Goal: Task Accomplishment & Management: Manage account settings

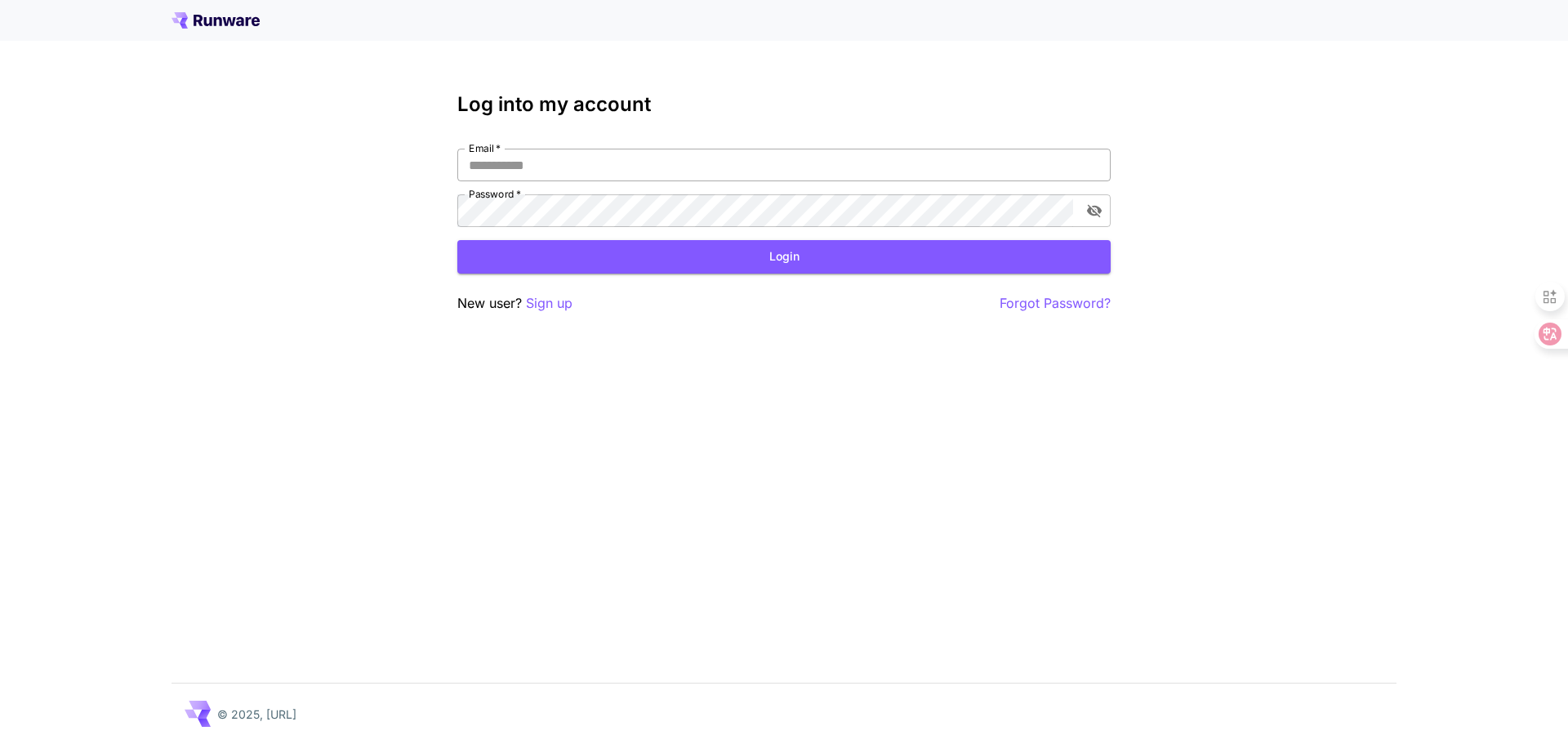
click at [554, 169] on input "Email   *" at bounding box center [783, 165] width 653 height 32
type input "**********"
click button "Login" at bounding box center [783, 256] width 653 height 33
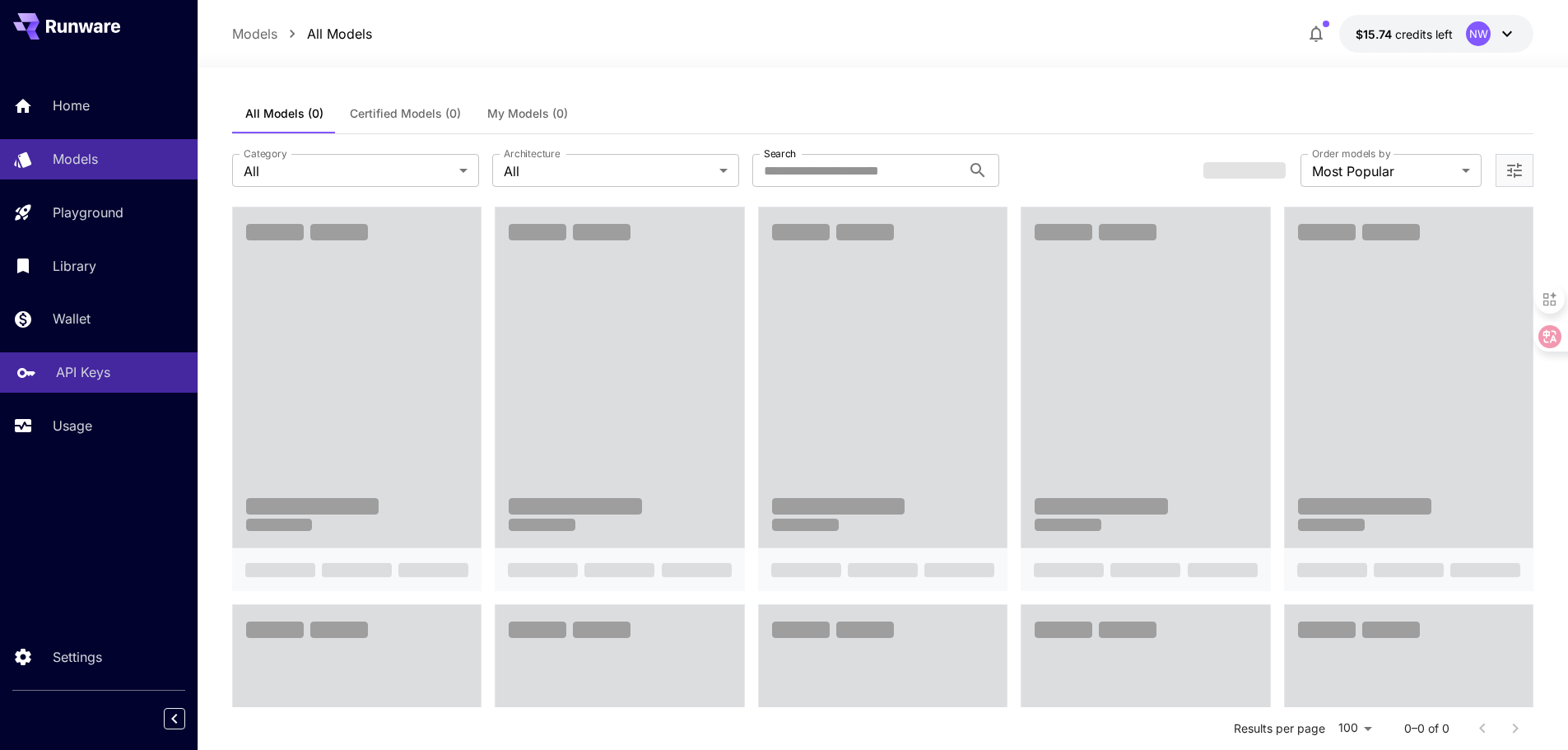
click at [76, 378] on p "API Keys" at bounding box center [83, 372] width 55 height 20
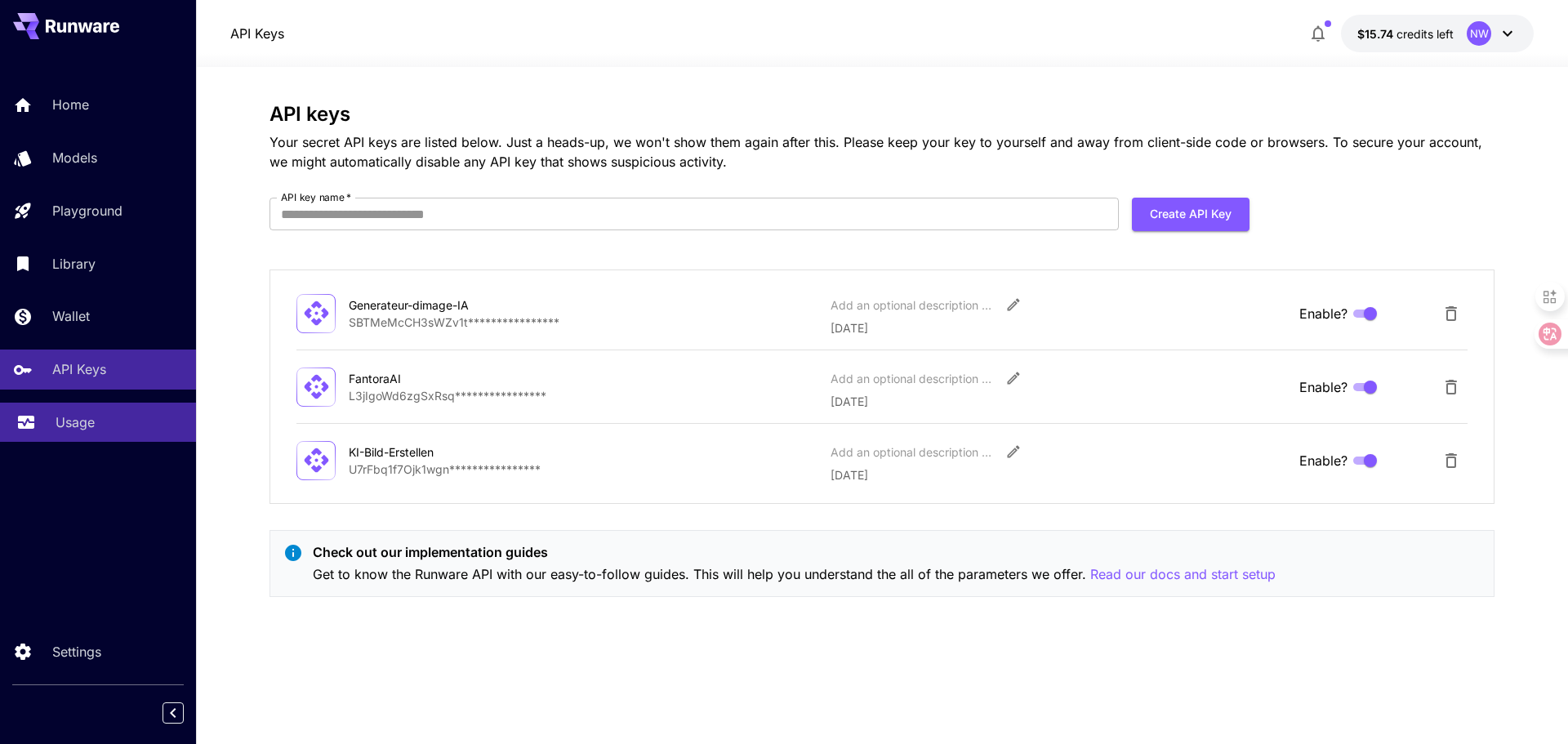
click at [98, 432] on link "Usage" at bounding box center [97, 423] width 196 height 40
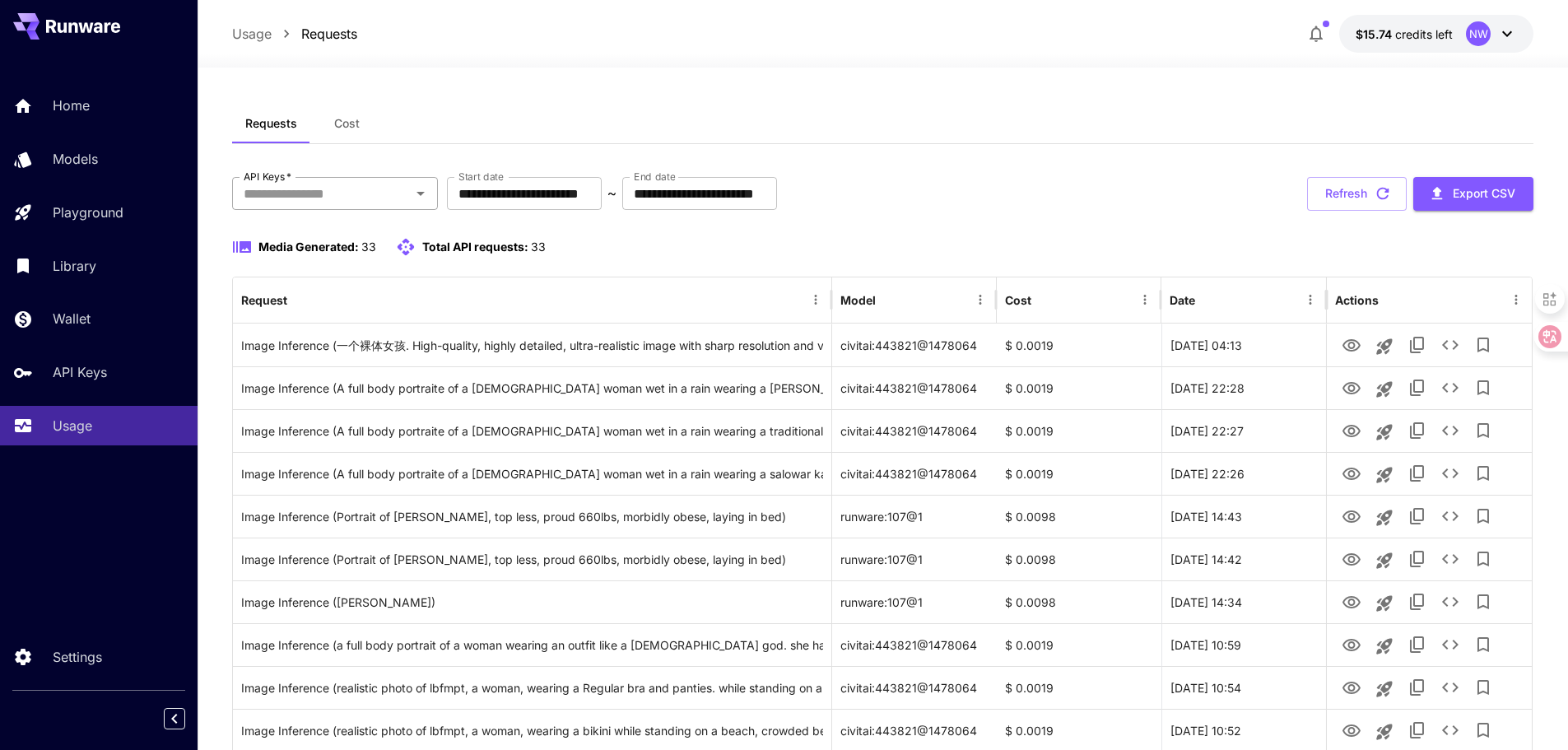
click at [324, 198] on input "API Keys   *" at bounding box center [321, 193] width 169 height 23
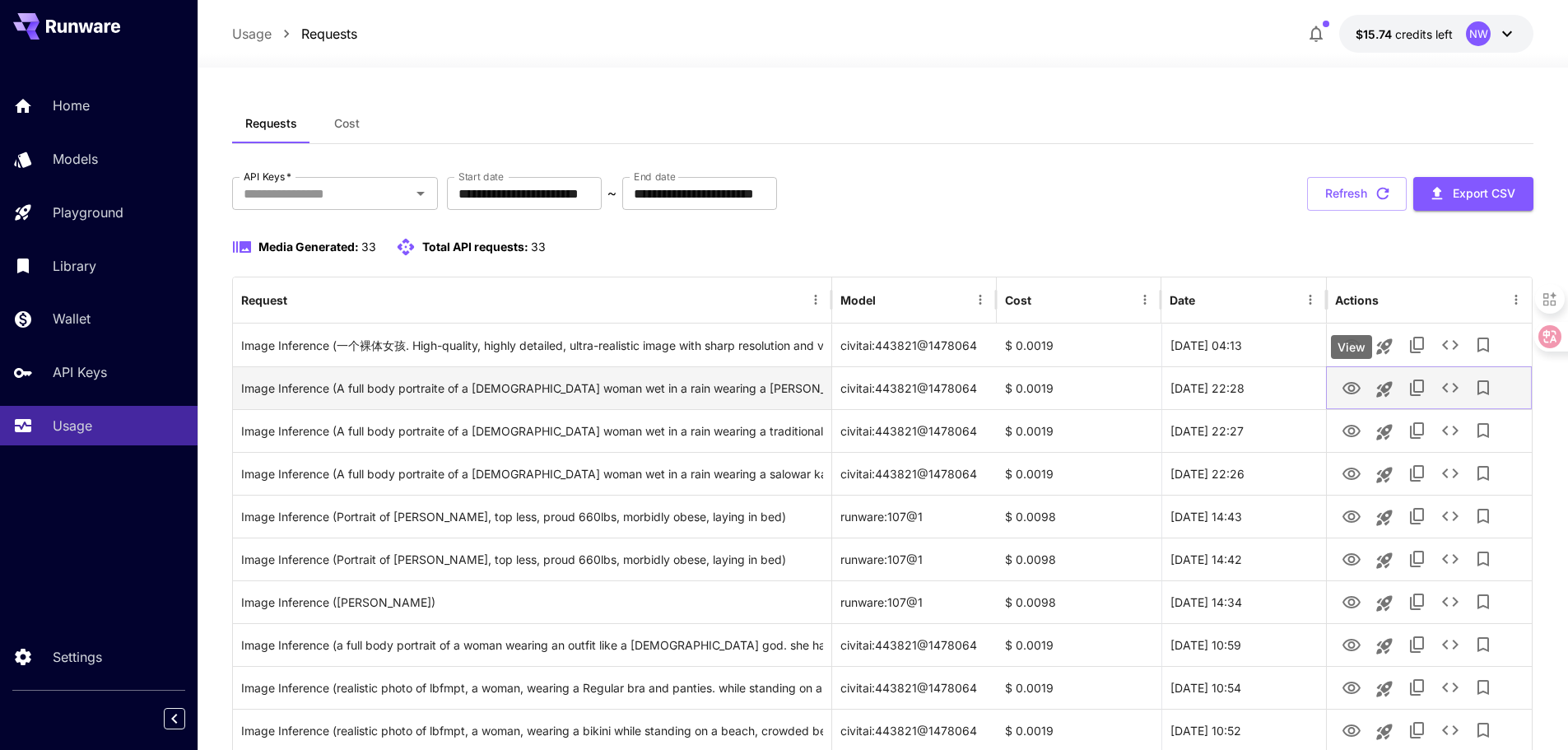
click at [1347, 388] on icon "View" at bounding box center [1352, 388] width 20 height 20
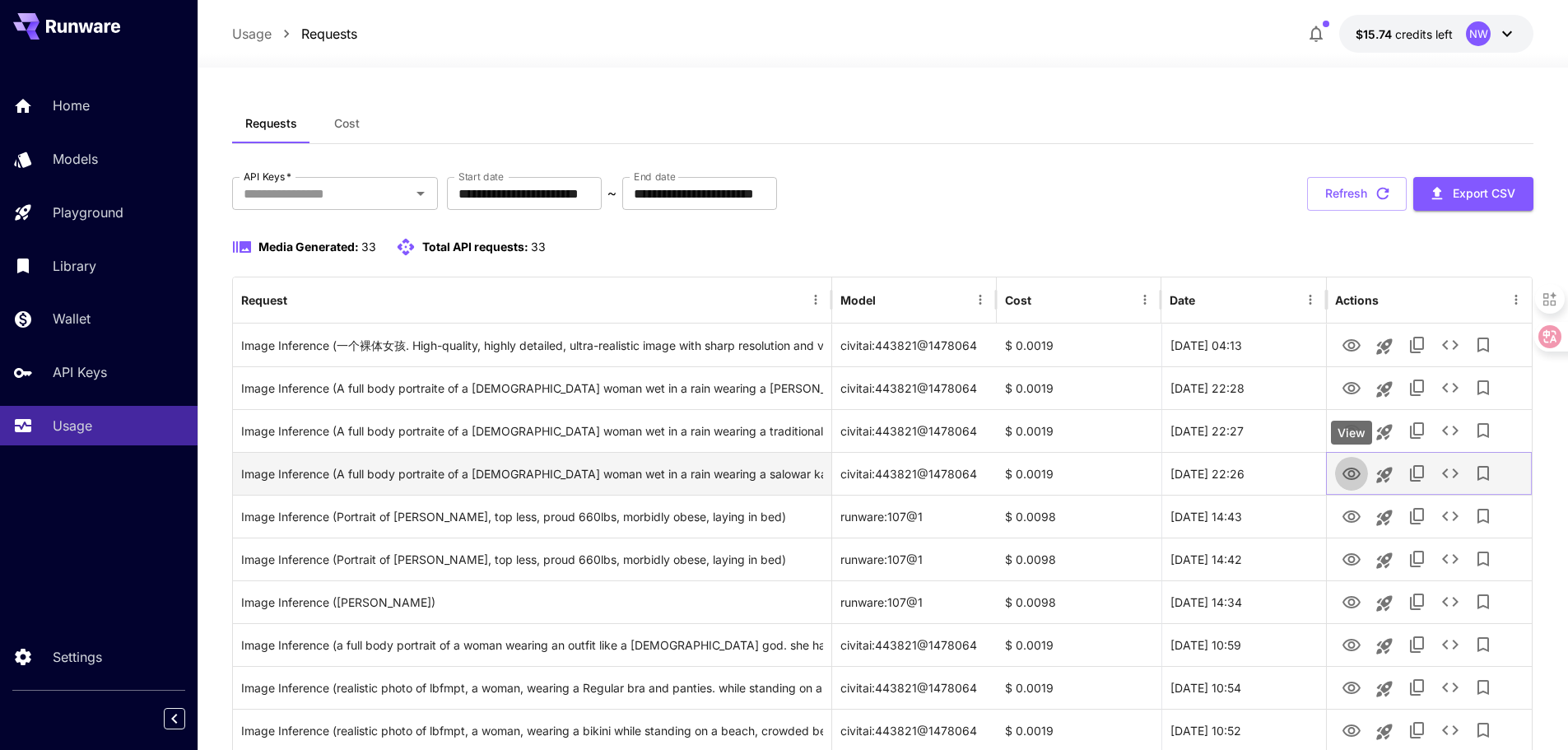
click at [1355, 484] on button "View" at bounding box center [1351, 473] width 33 height 34
click at [1344, 473] on icon "View" at bounding box center [1352, 473] width 18 height 13
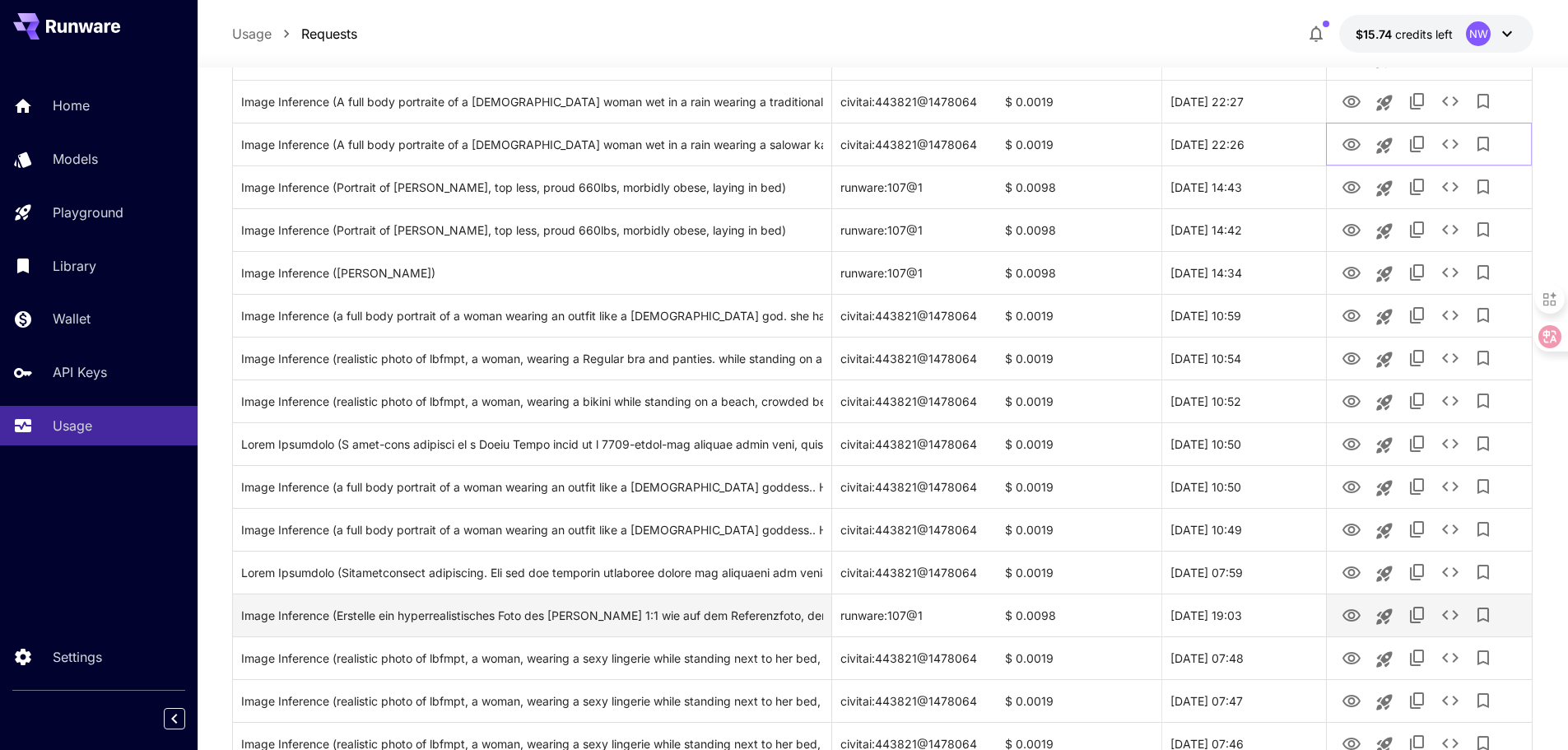
scroll to position [412, 0]
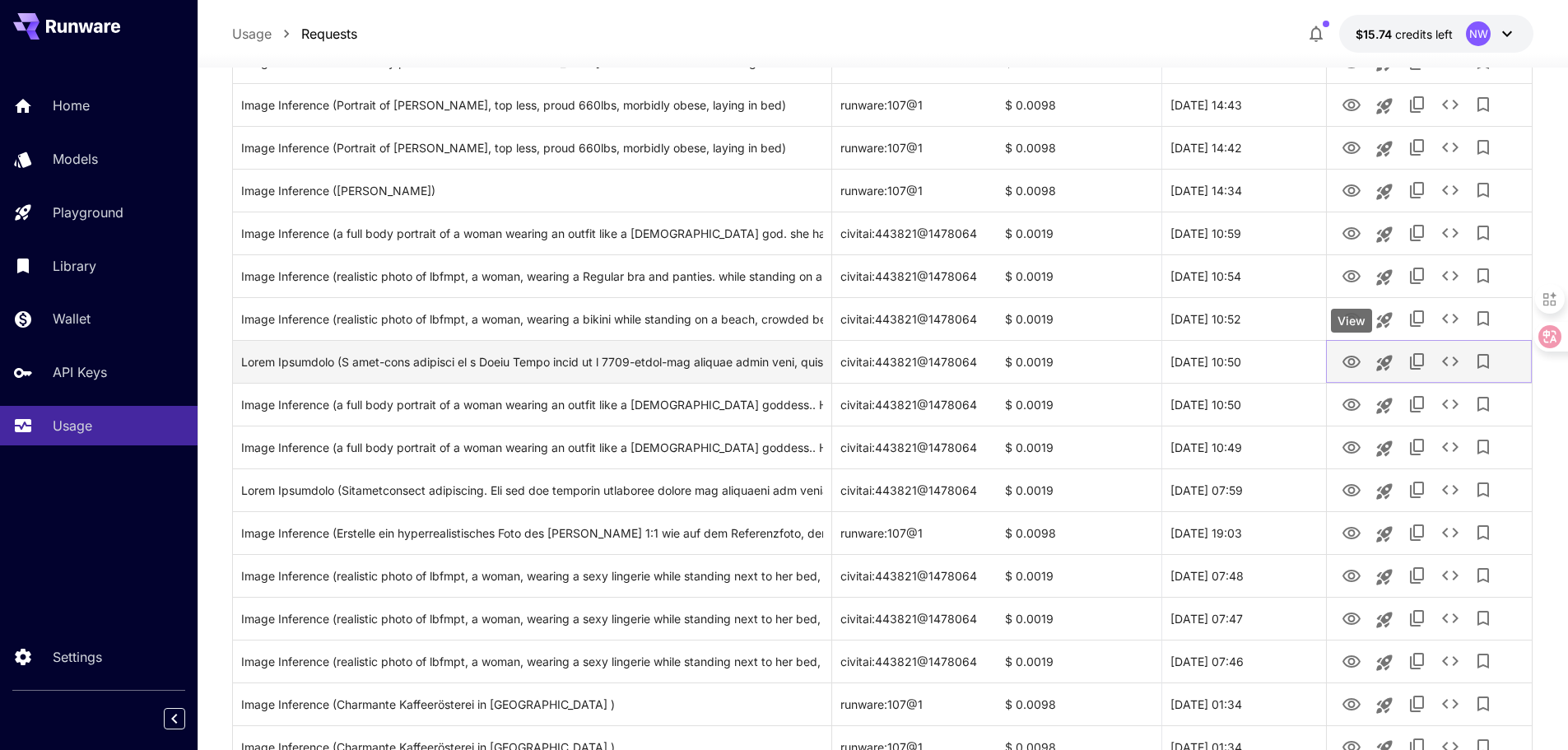
click at [1350, 363] on icon "View" at bounding box center [1352, 362] width 18 height 13
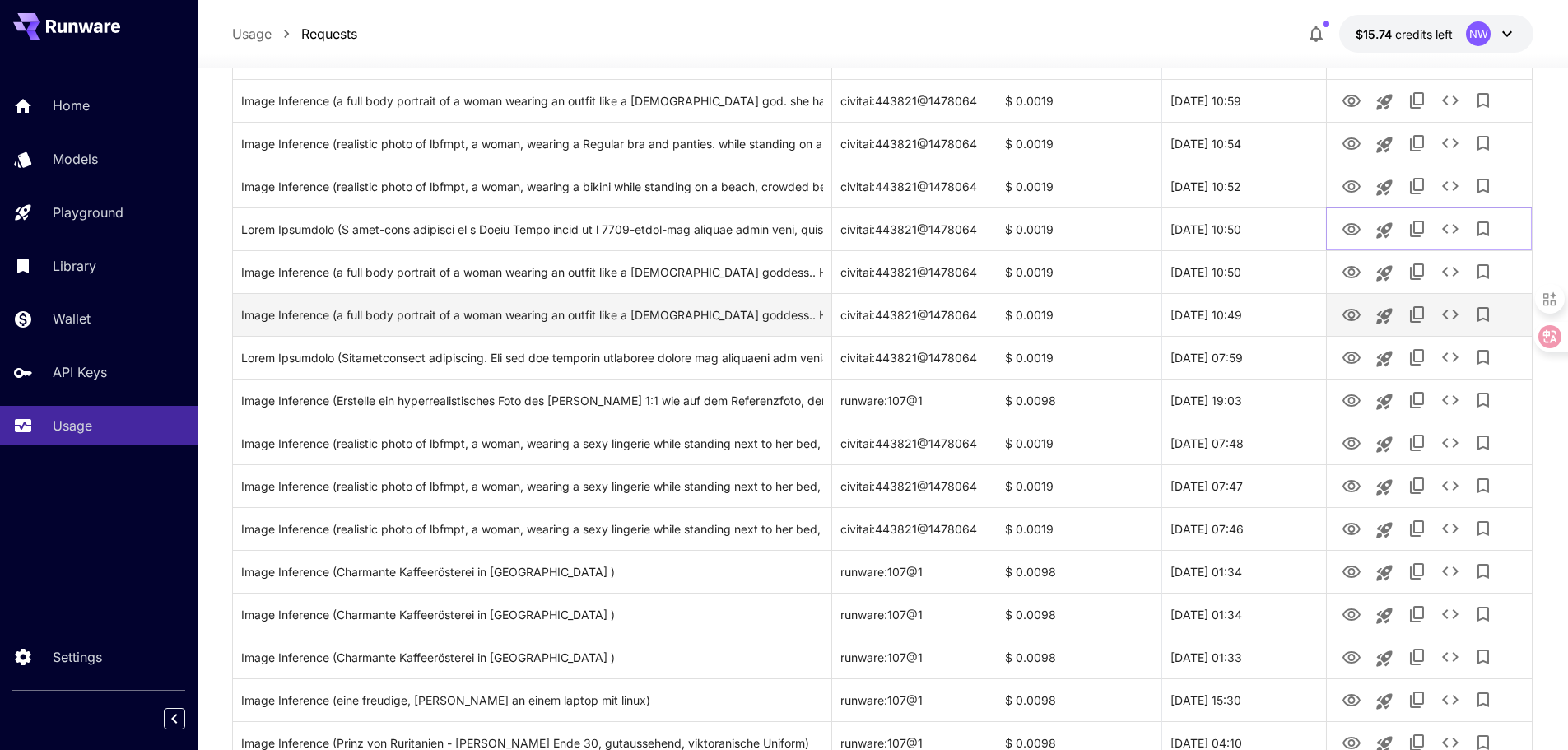
scroll to position [576, 0]
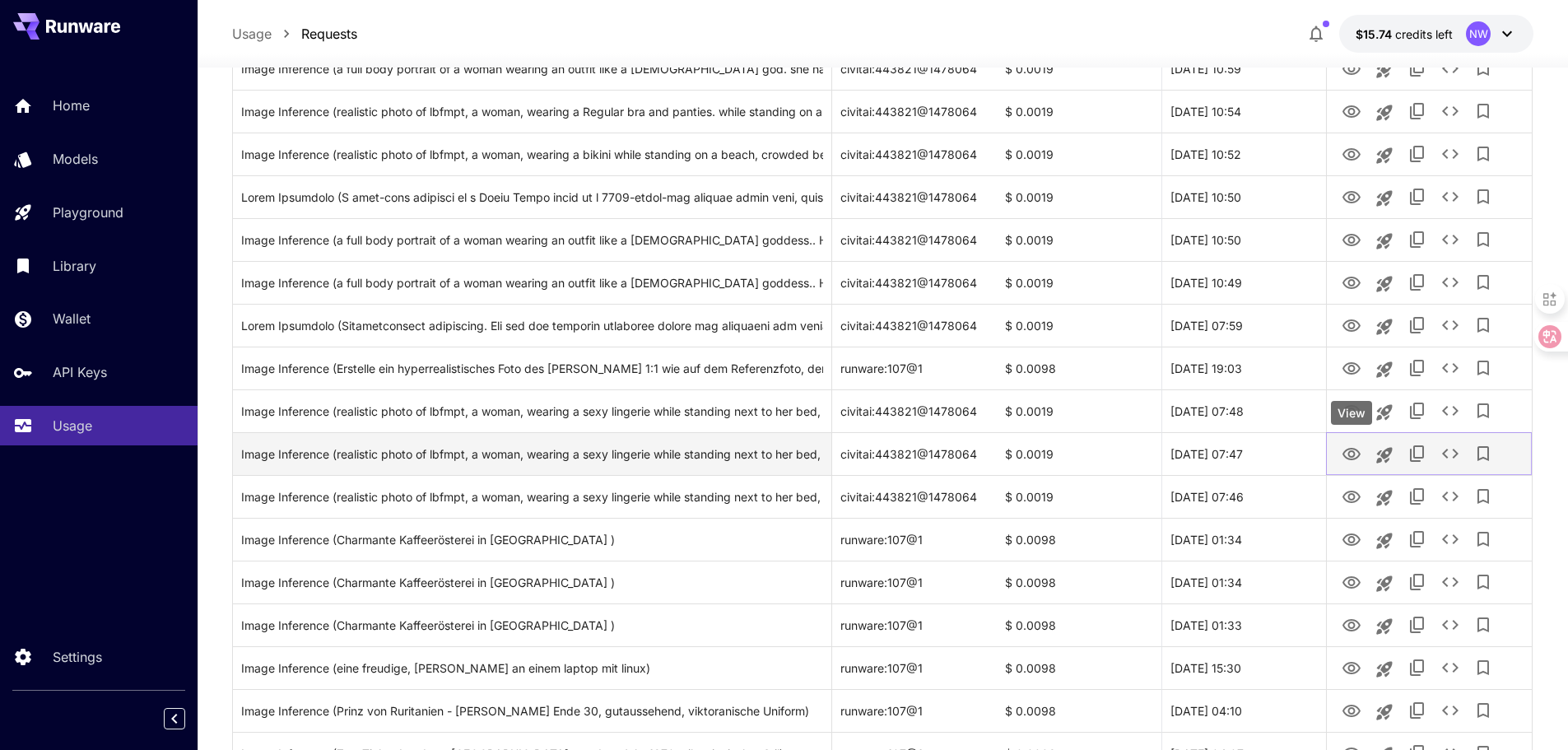
click at [1350, 456] on icon "View" at bounding box center [1352, 454] width 18 height 13
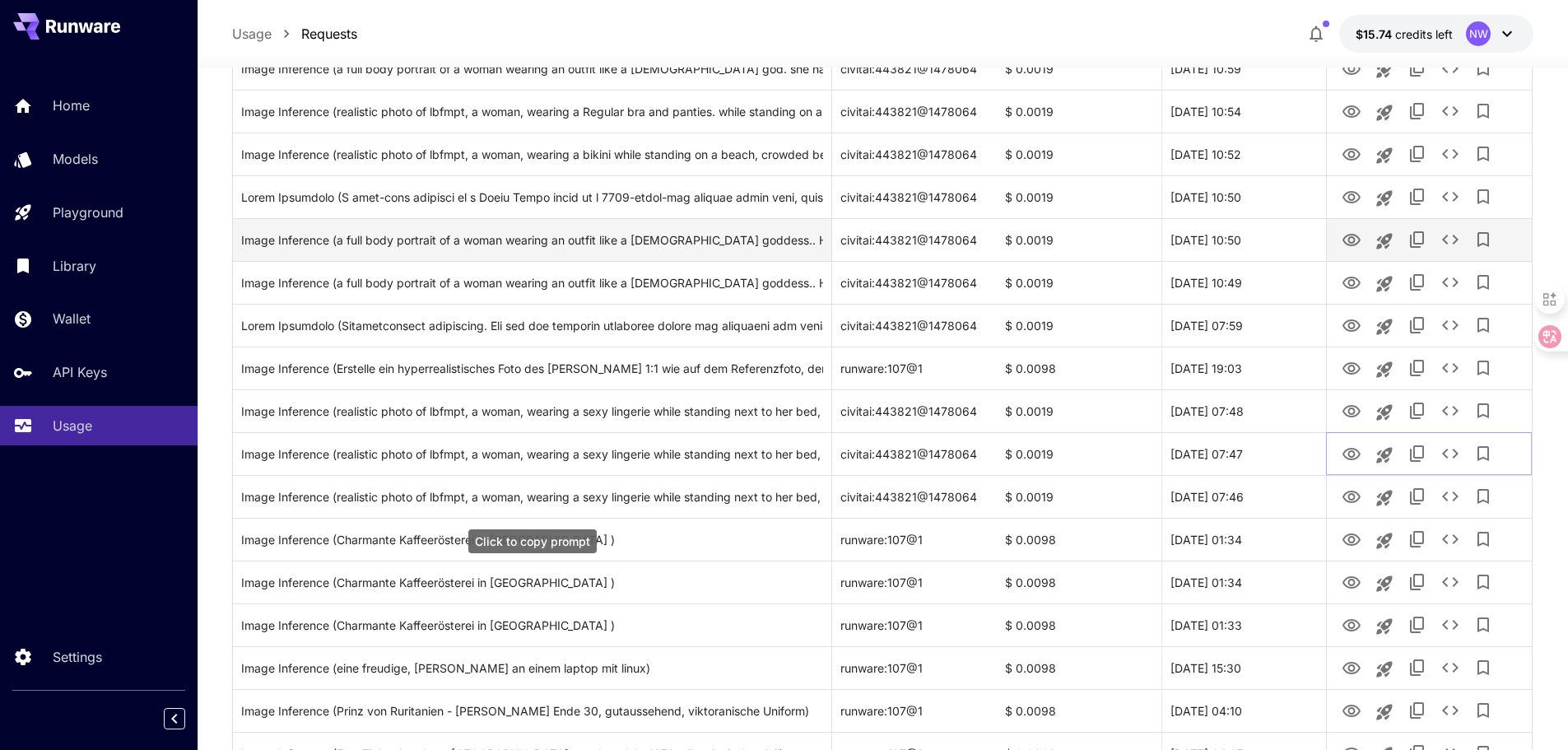
scroll to position [659, 0]
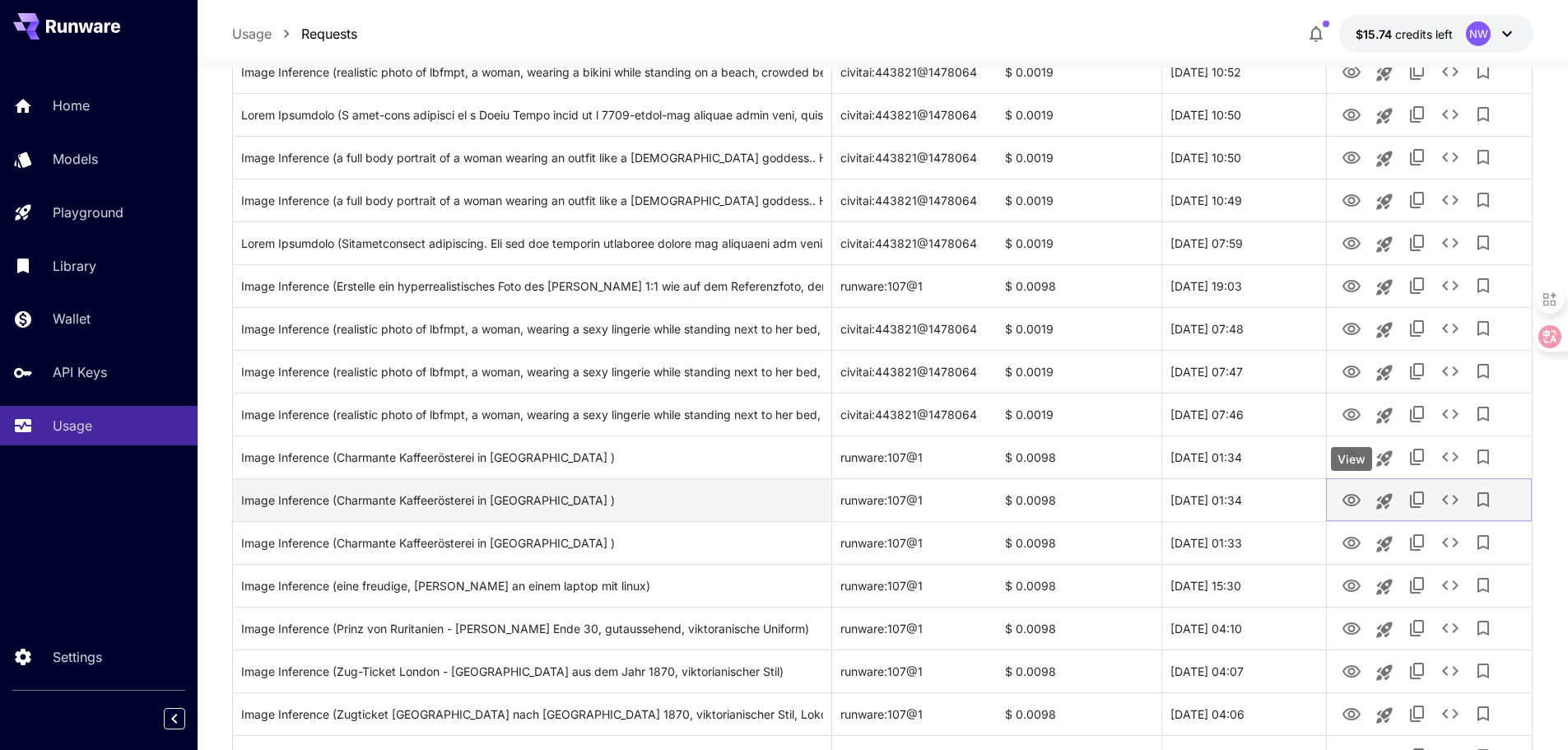
click at [1349, 501] on icon "View" at bounding box center [1352, 500] width 18 height 13
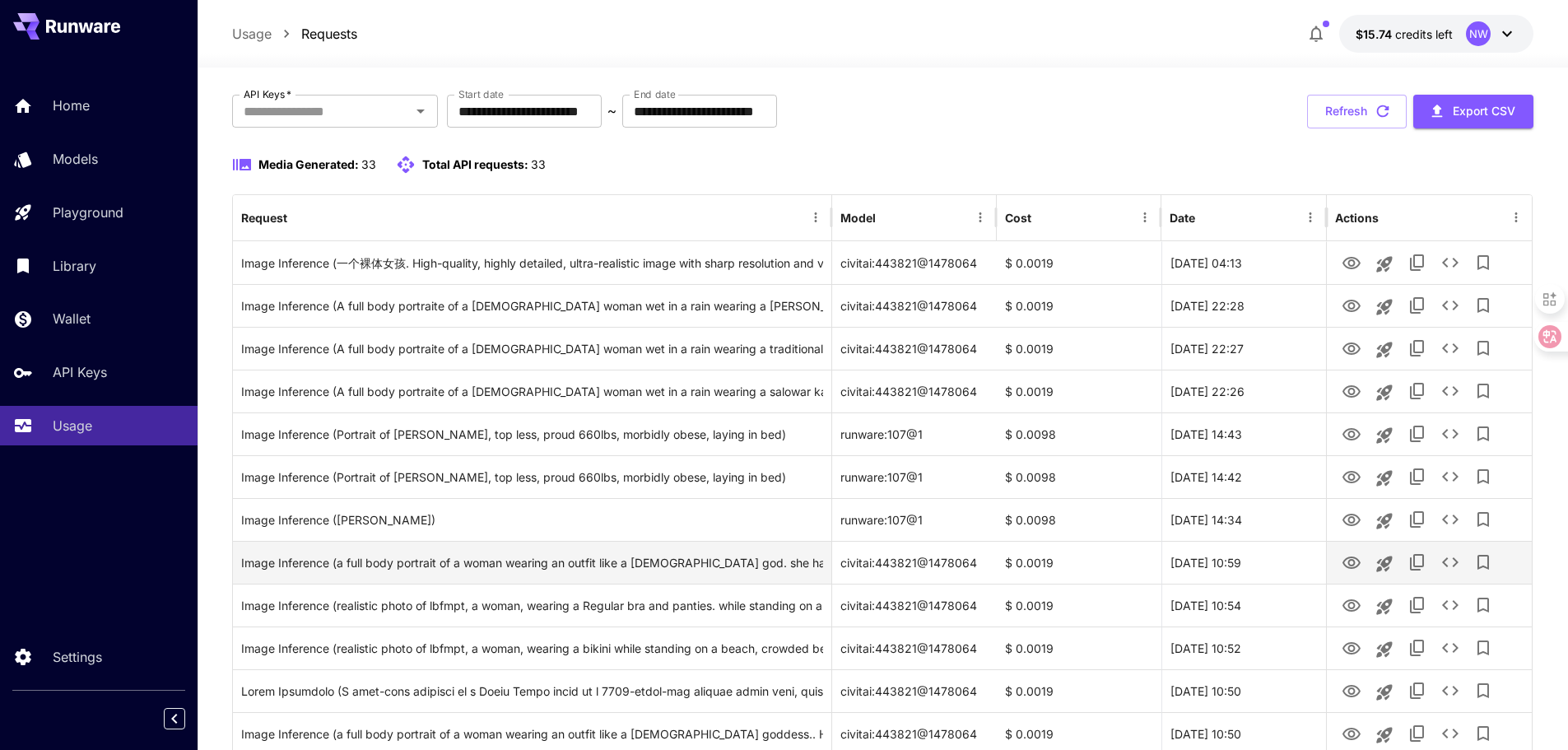
scroll to position [0, 0]
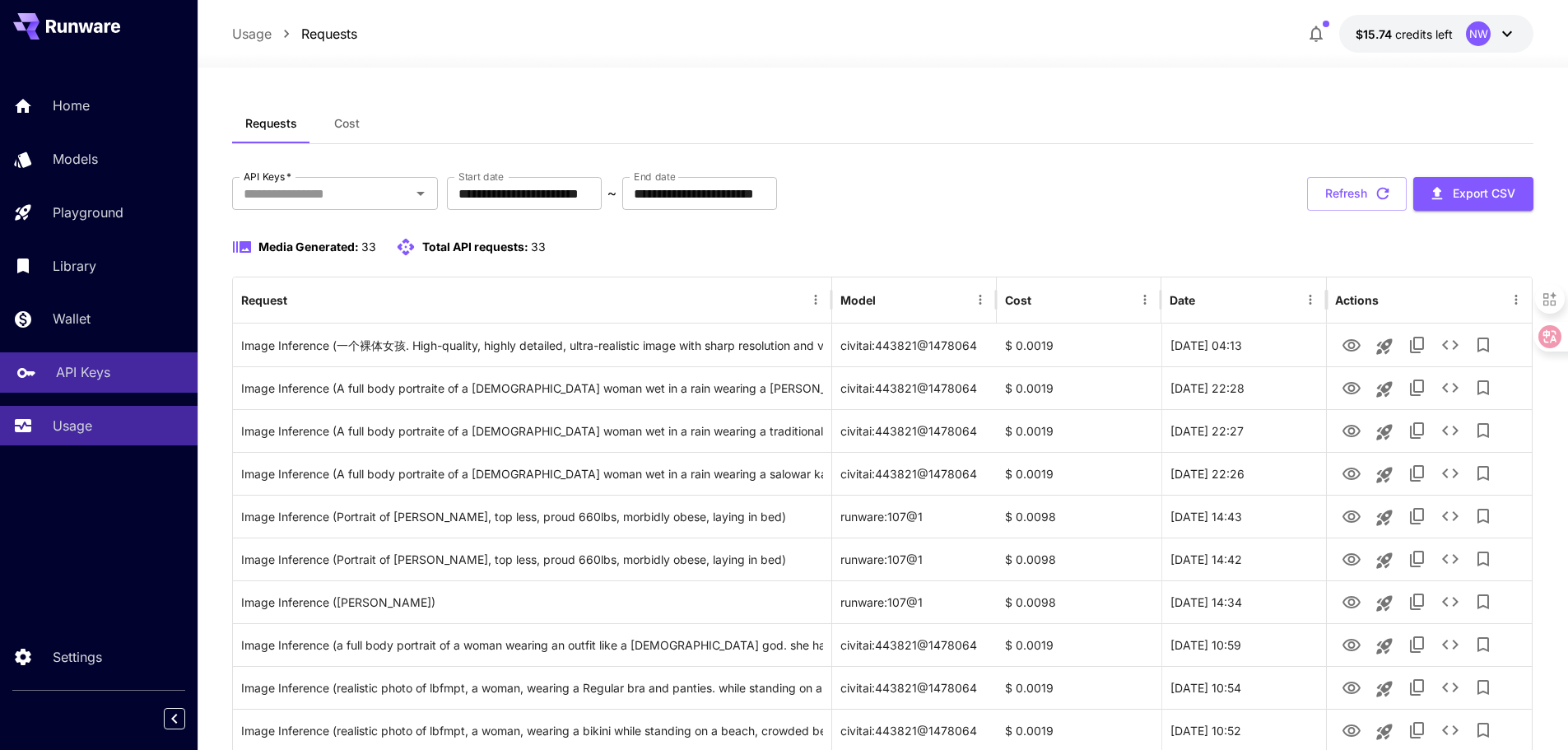
click at [123, 372] on div "API Keys" at bounding box center [120, 372] width 128 height 20
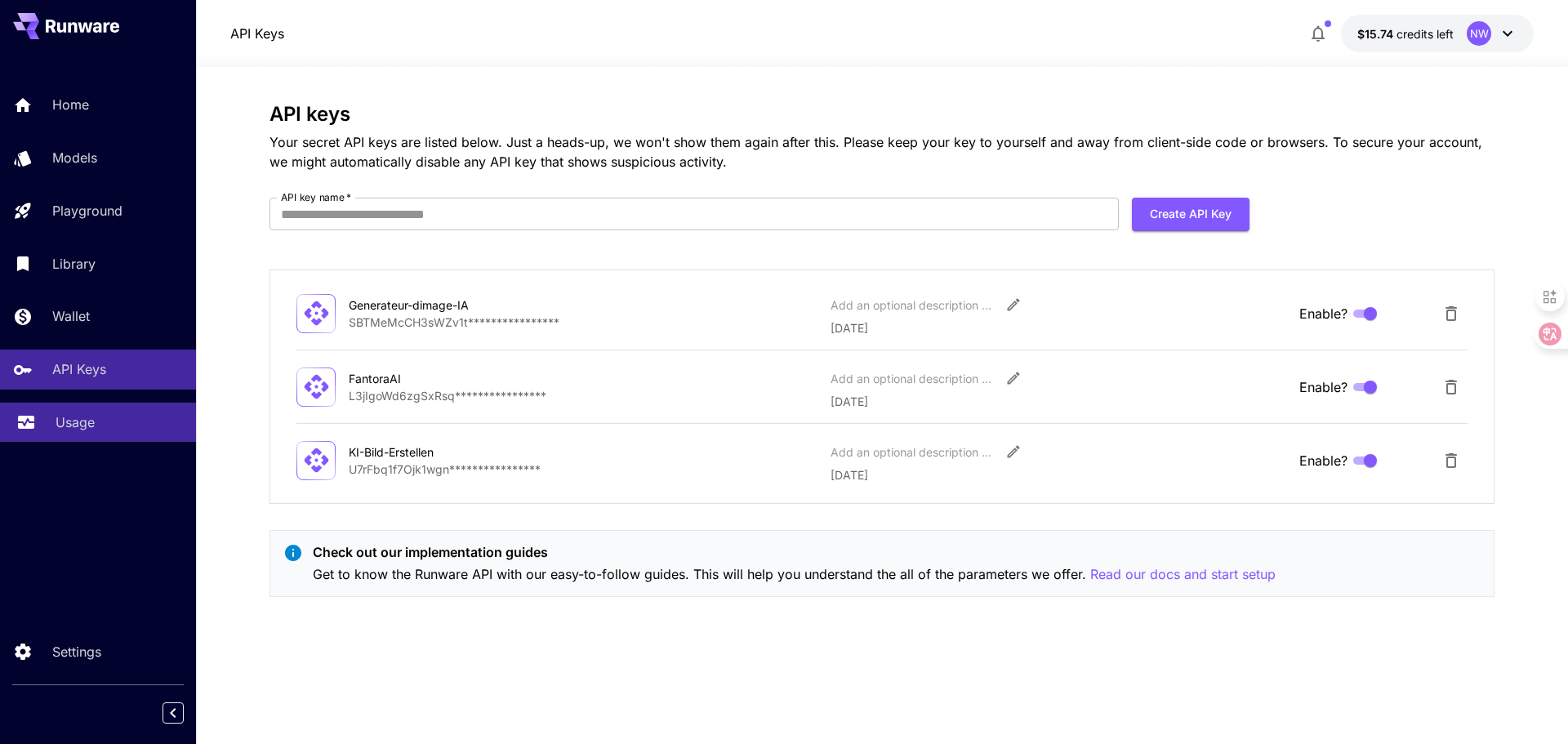
click at [141, 429] on div "Usage" at bounding box center [119, 422] width 127 height 20
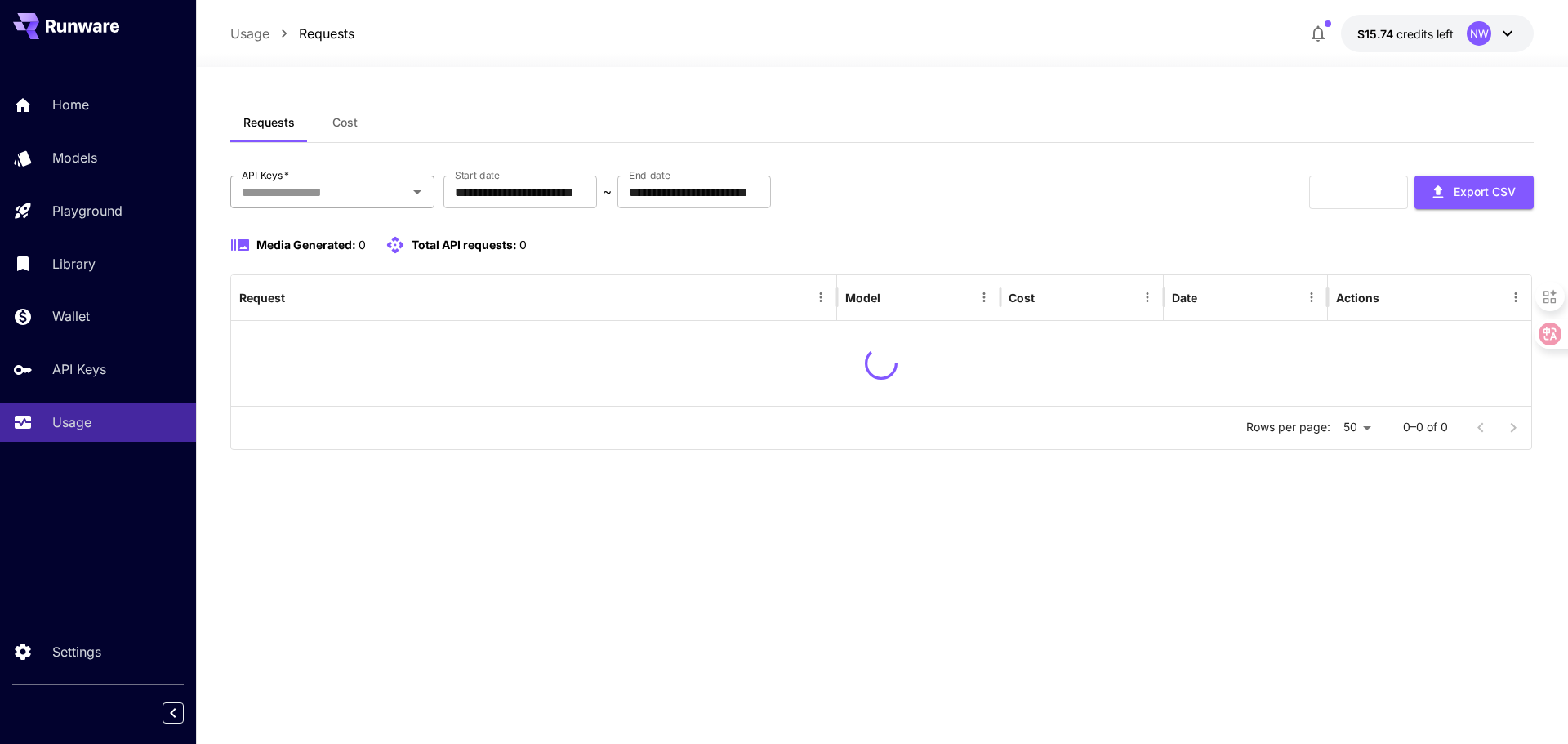
click at [366, 189] on input "API Keys   *" at bounding box center [319, 191] width 167 height 22
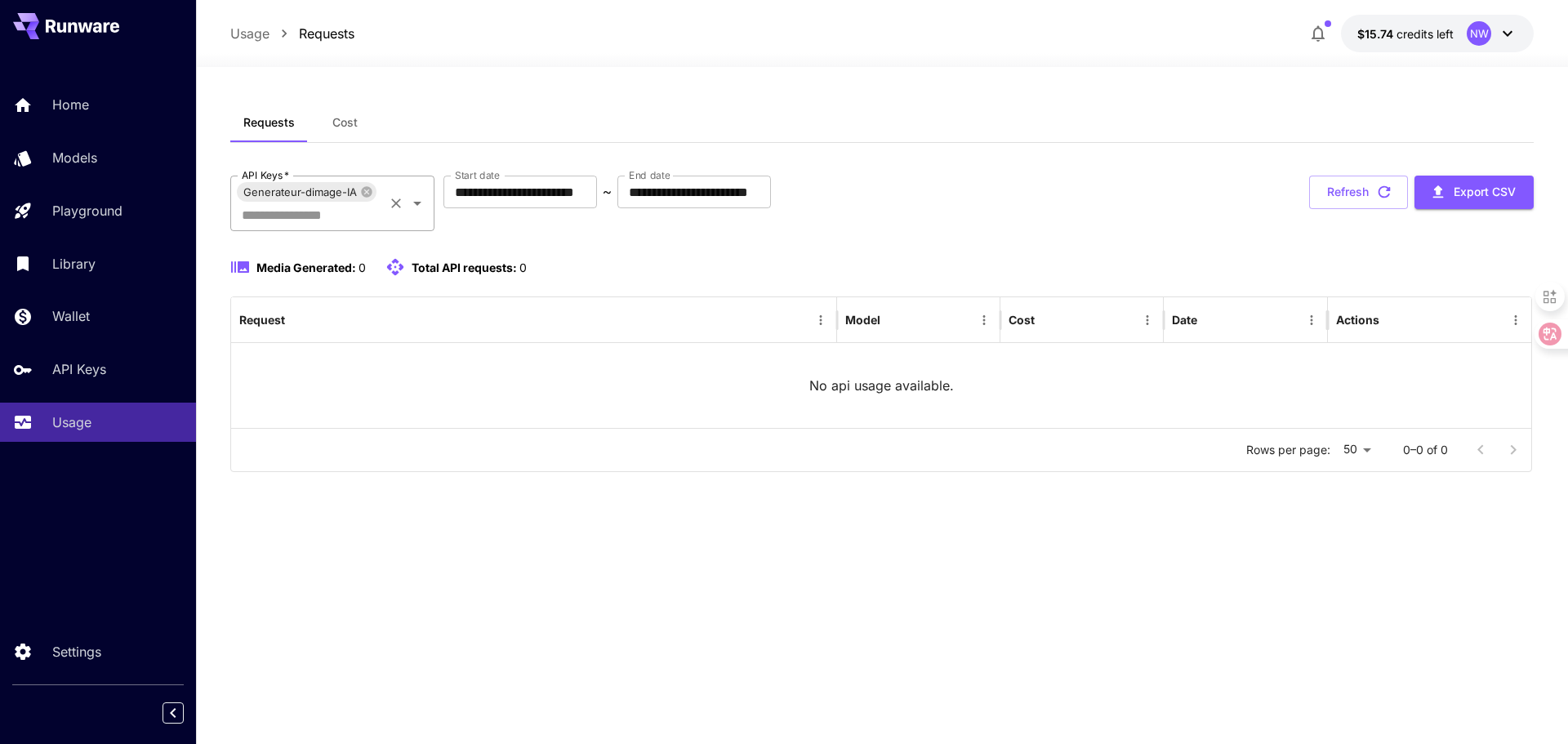
click at [412, 203] on icon "Open" at bounding box center [418, 204] width 20 height 20
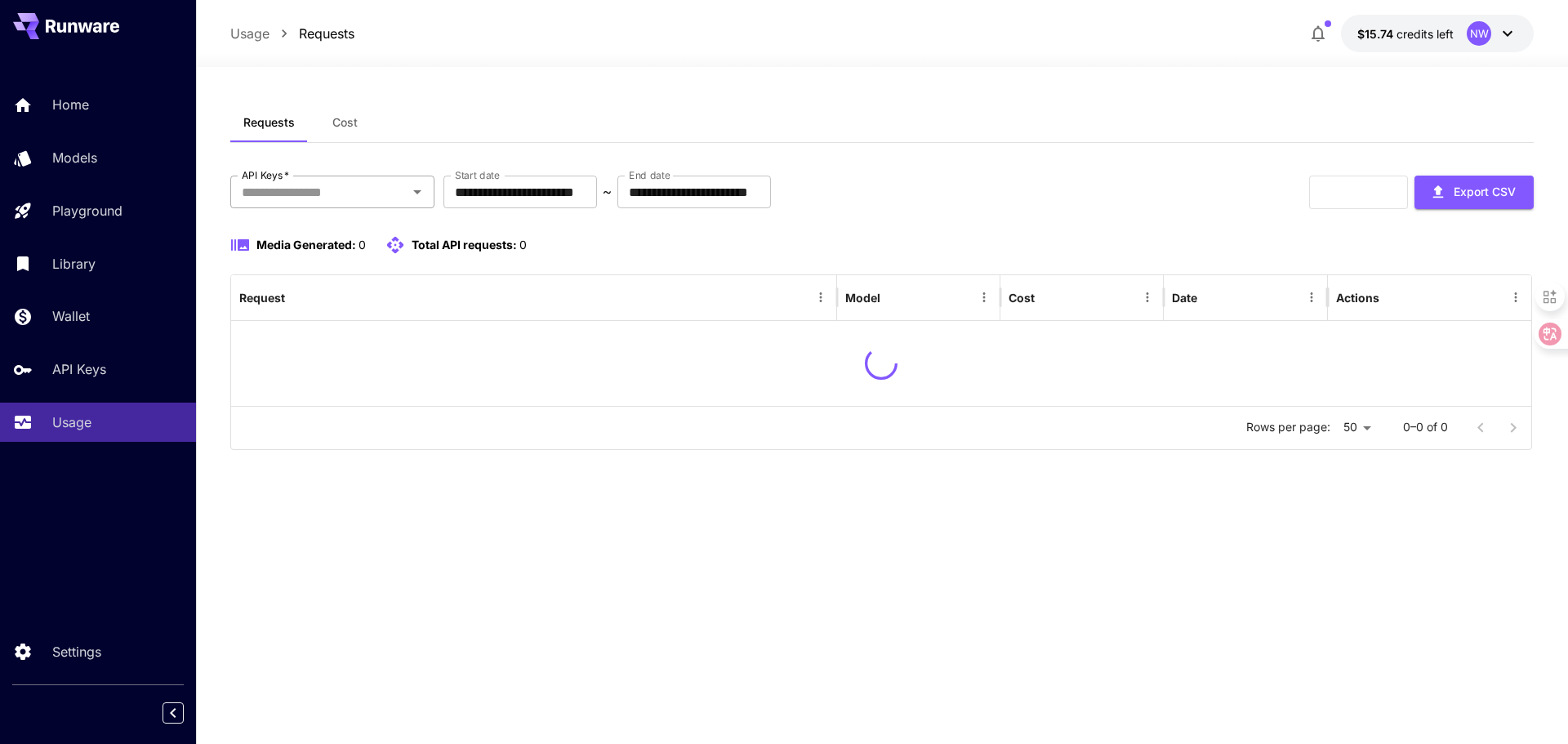
click at [265, 199] on input "API Keys   *" at bounding box center [319, 191] width 167 height 22
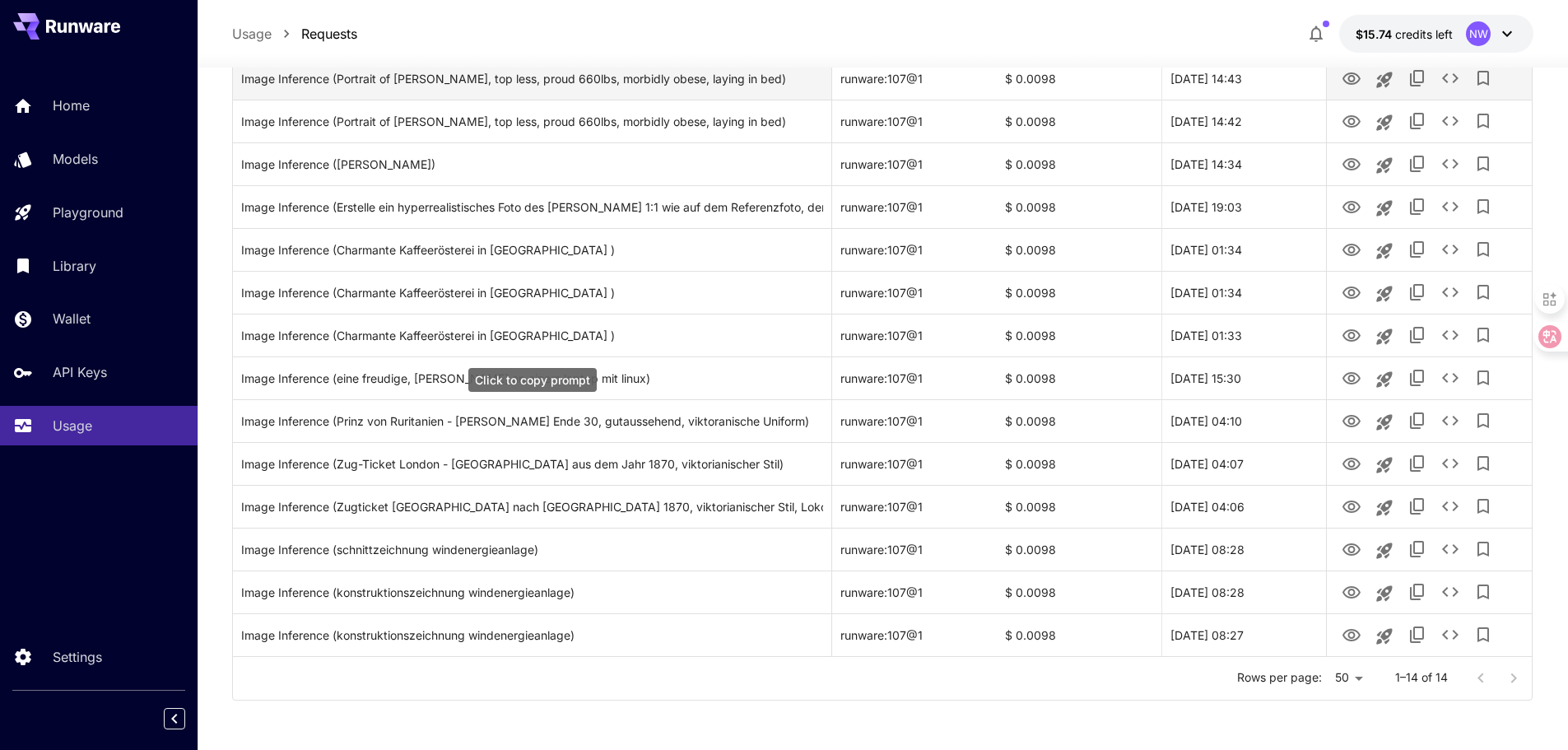
scroll to position [185, 0]
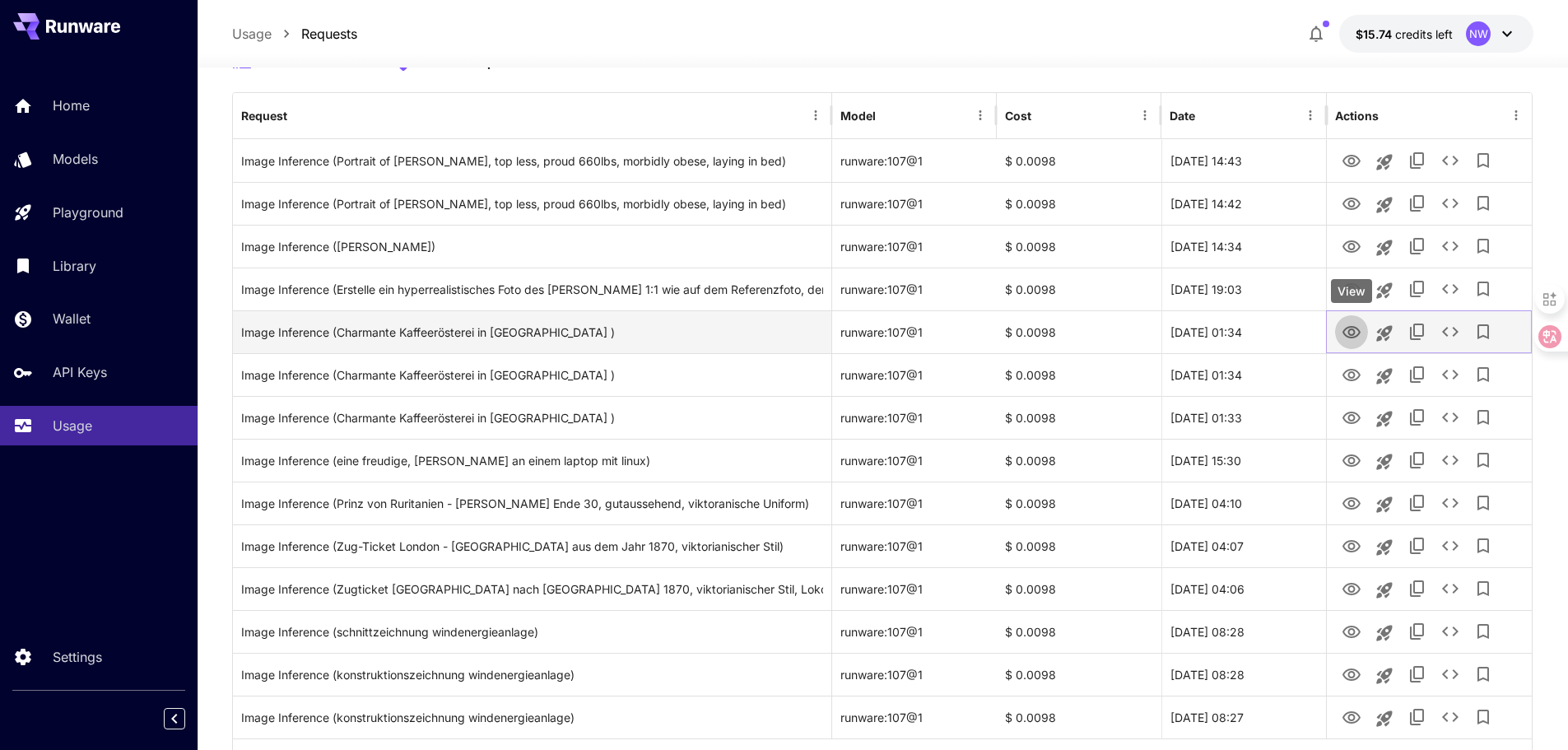
click at [1353, 331] on icon "View" at bounding box center [1352, 332] width 18 height 13
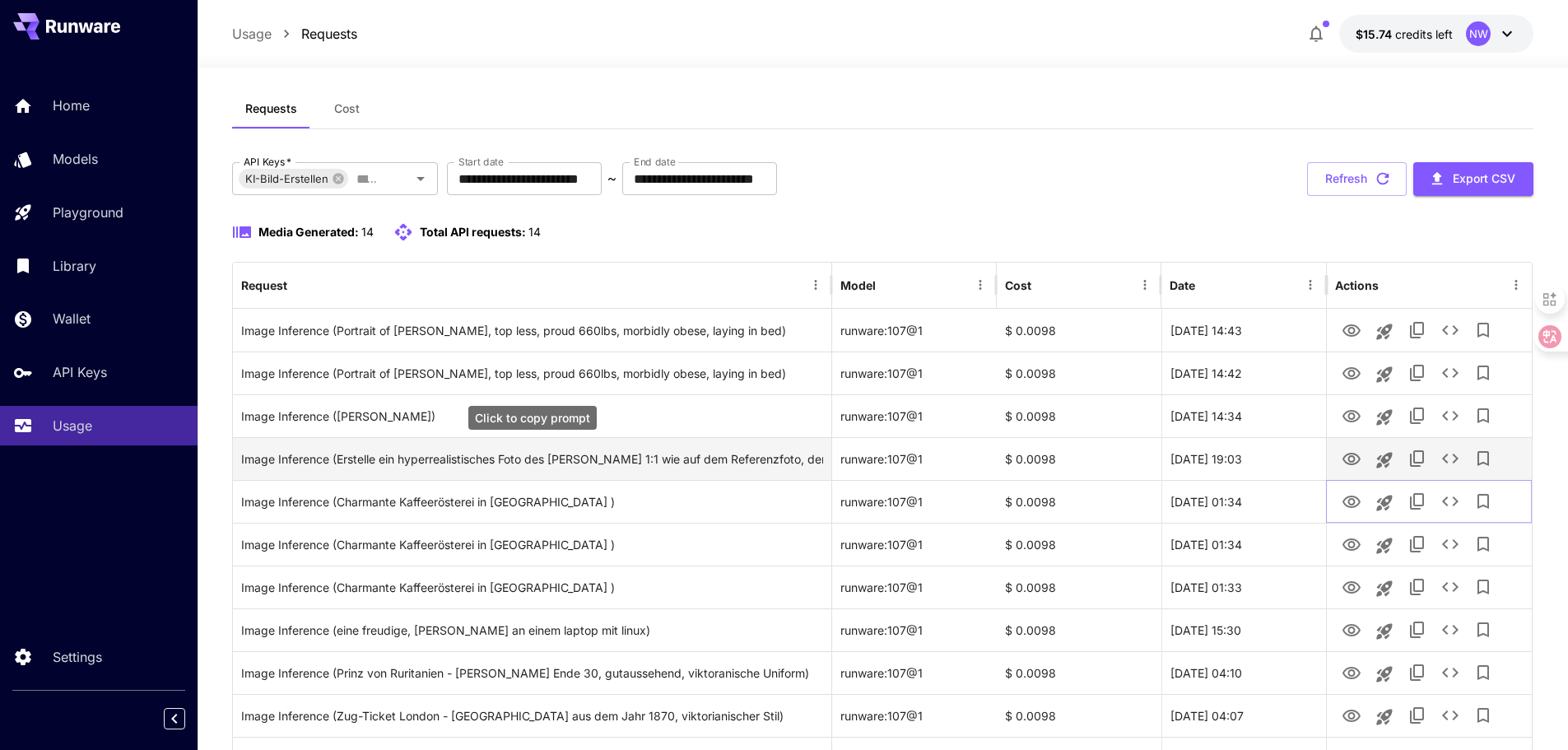
scroll to position [0, 0]
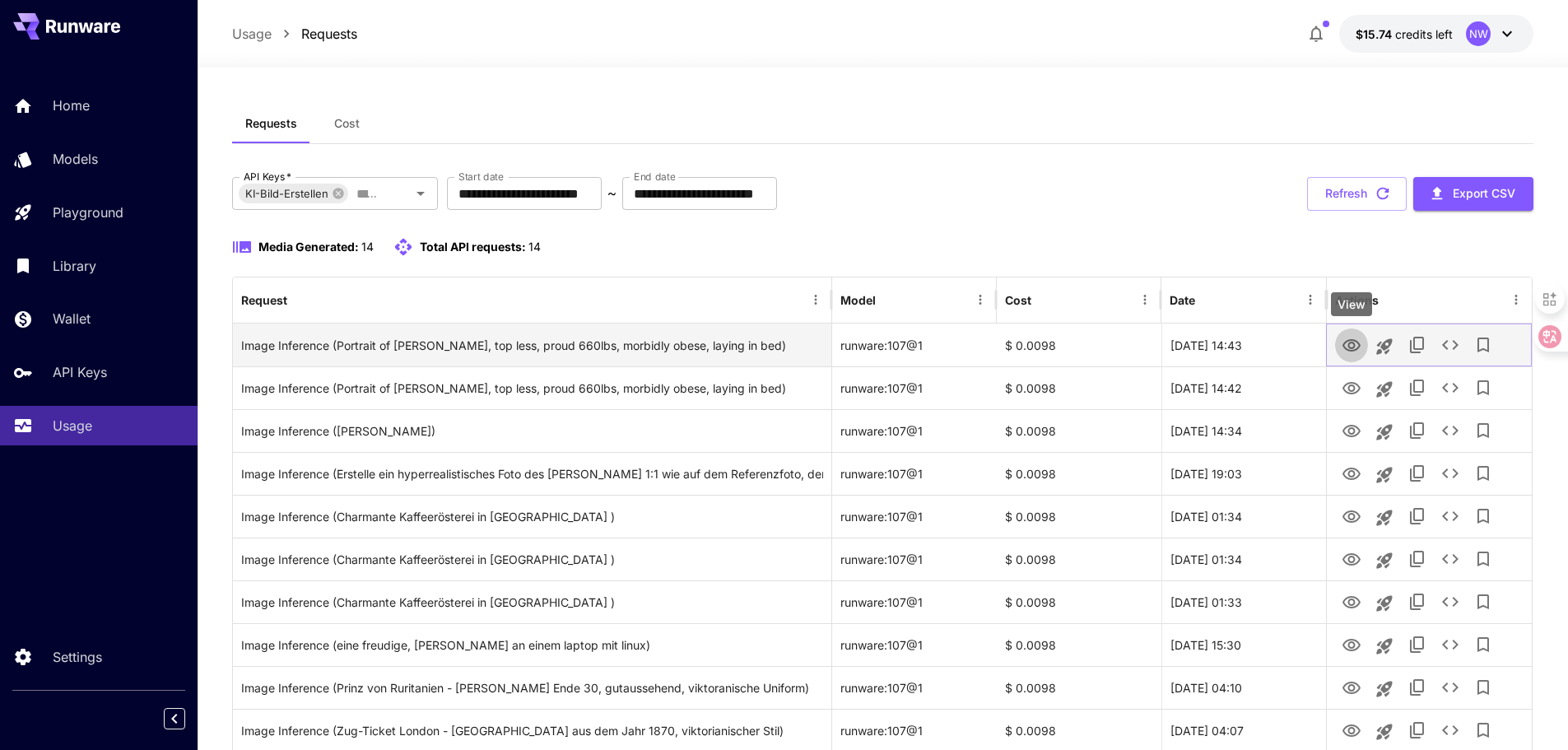
click at [1355, 350] on icon "View" at bounding box center [1352, 345] width 18 height 13
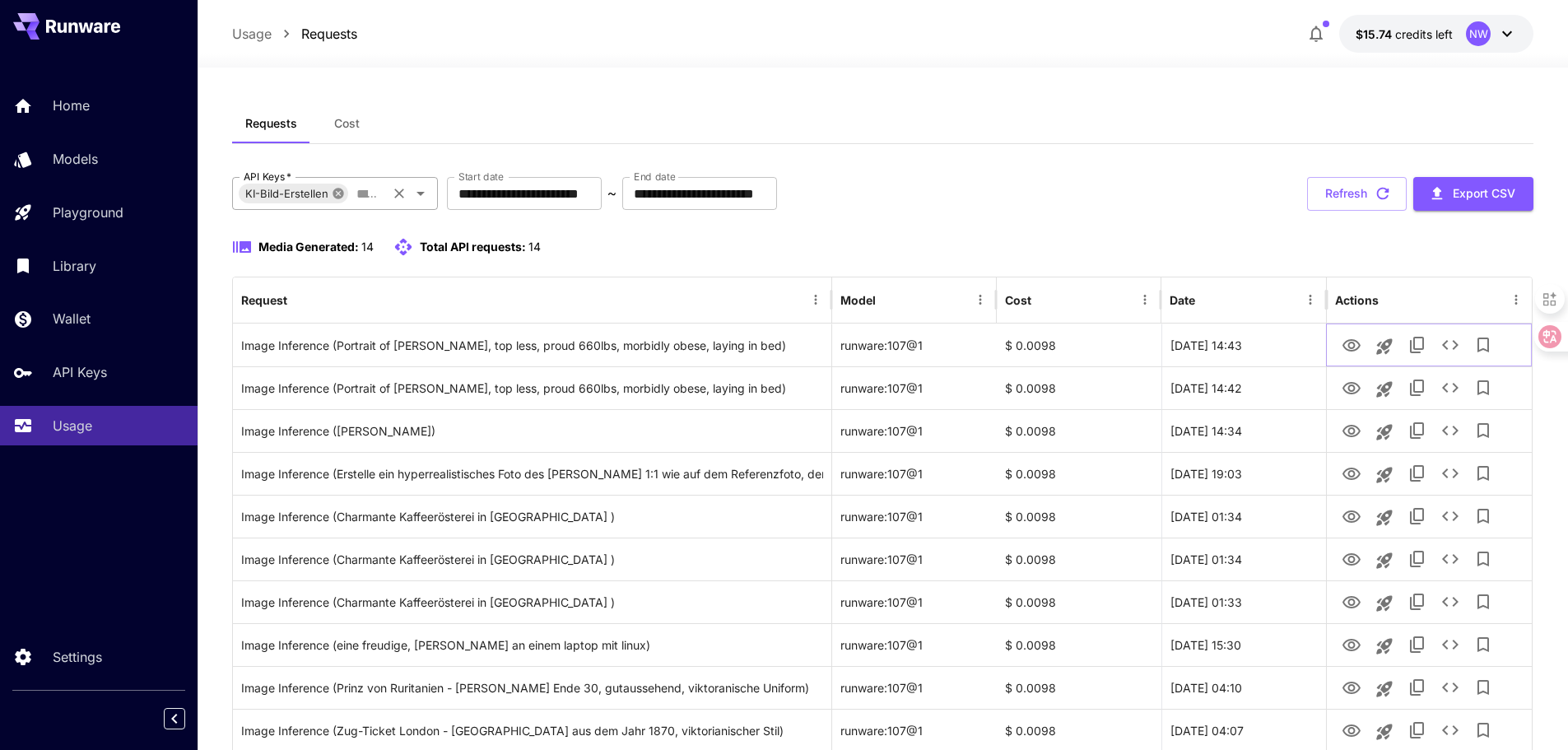
click at [336, 191] on icon at bounding box center [337, 193] width 11 height 11
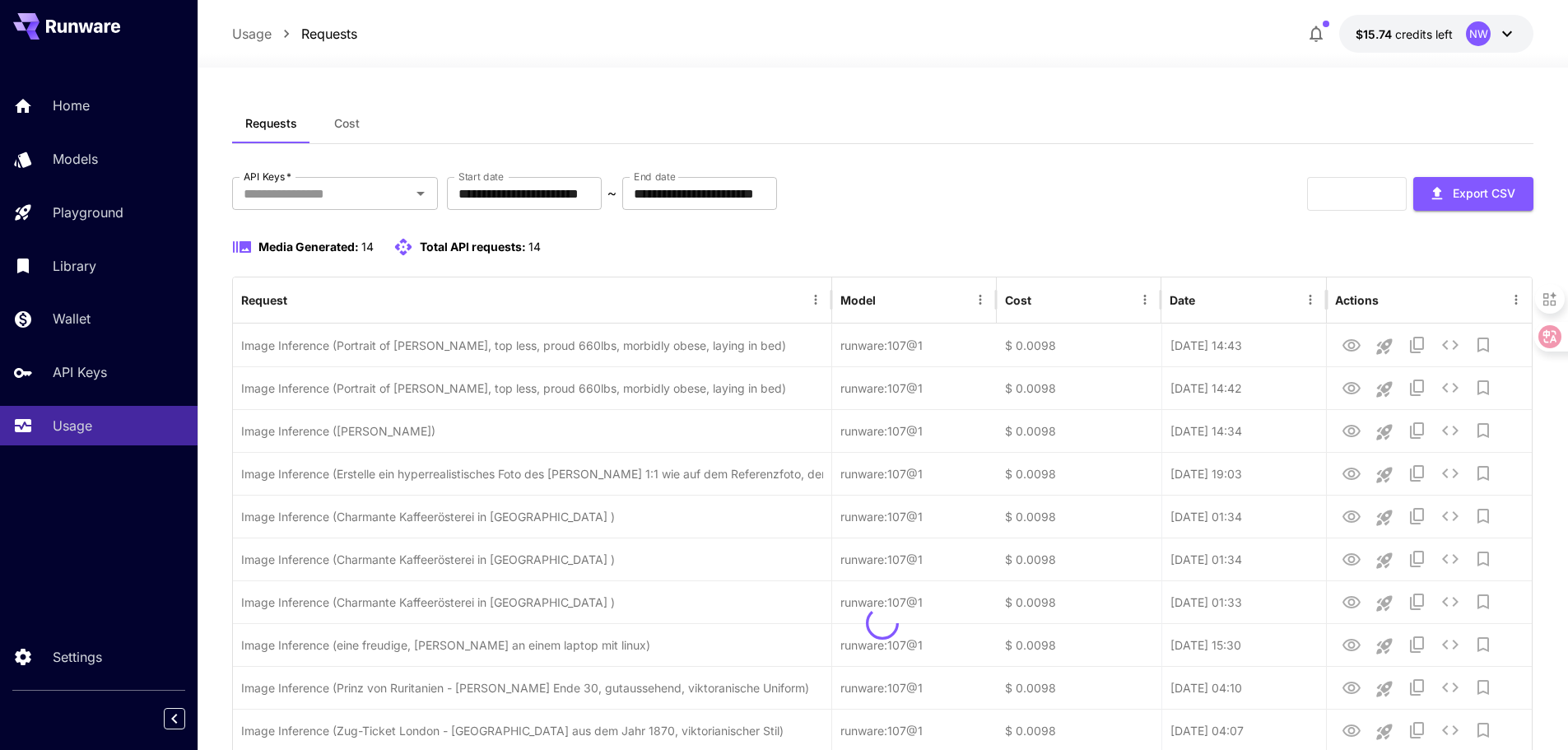
click at [630, 230] on div "**********" at bounding box center [883, 572] width 1302 height 790
